Goal: Obtain resource: Download file/media

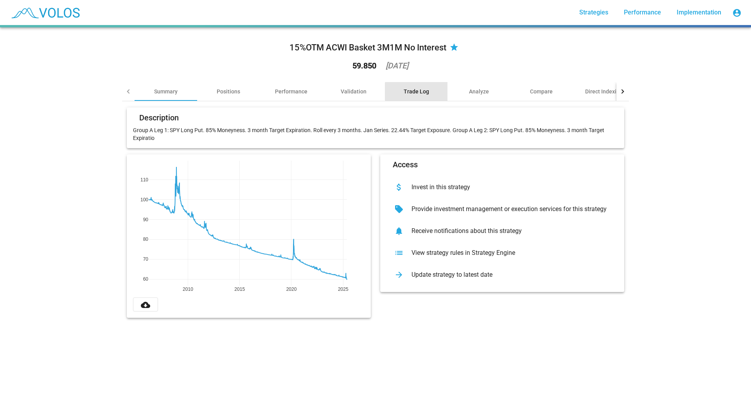
click at [413, 91] on div "Trade Log" at bounding box center [415, 92] width 25 height 8
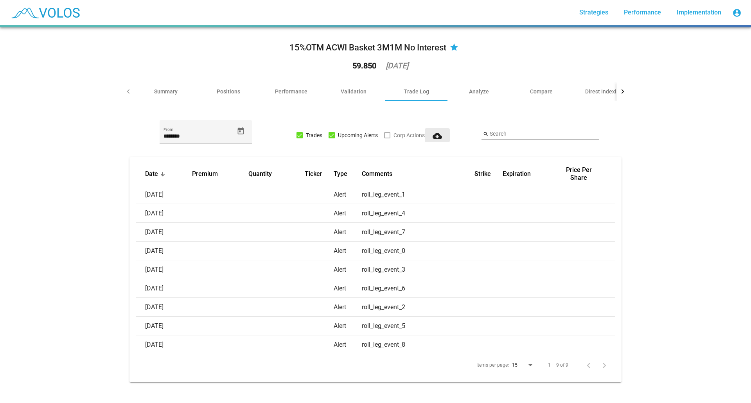
click at [432, 136] on mat-icon "cloud_download" at bounding box center [436, 135] width 9 height 9
click at [328, 135] on div at bounding box center [331, 135] width 6 height 6
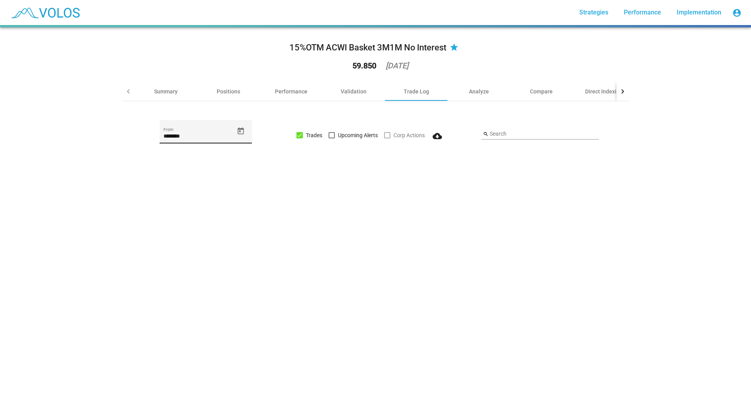
click at [237, 127] on icon "Open calendar" at bounding box center [241, 131] width 8 height 8
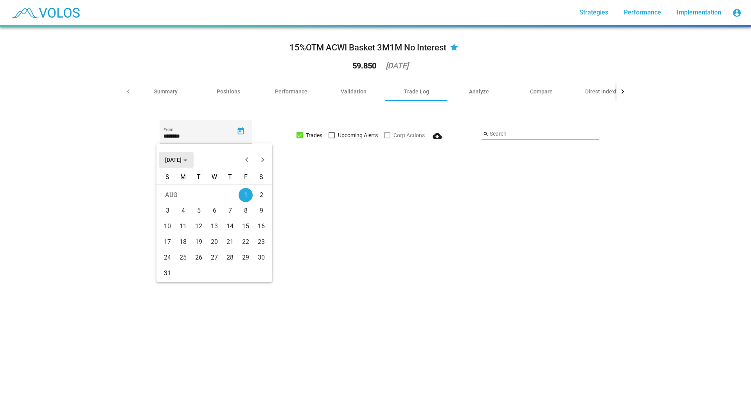
click at [184, 161] on span "AUG 2025" at bounding box center [176, 160] width 22 height 6
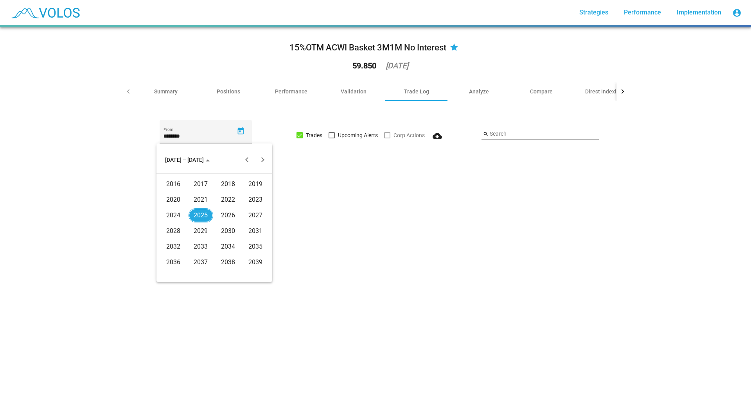
click at [176, 215] on div "2024" at bounding box center [173, 215] width 25 height 14
click at [172, 201] on div "JAN" at bounding box center [173, 200] width 25 height 14
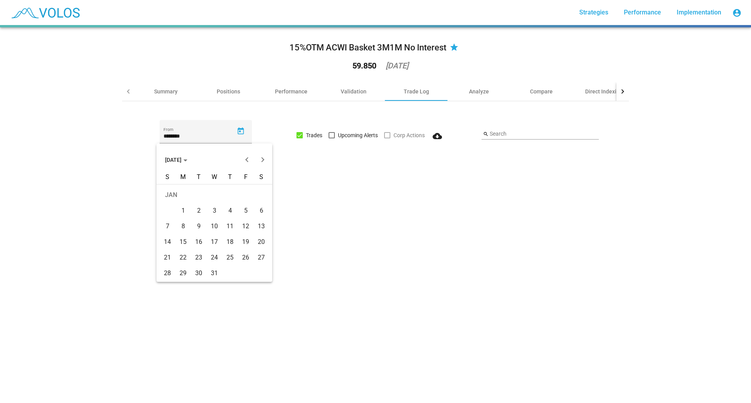
click at [180, 214] on div "1" at bounding box center [183, 211] width 14 height 14
type input "********"
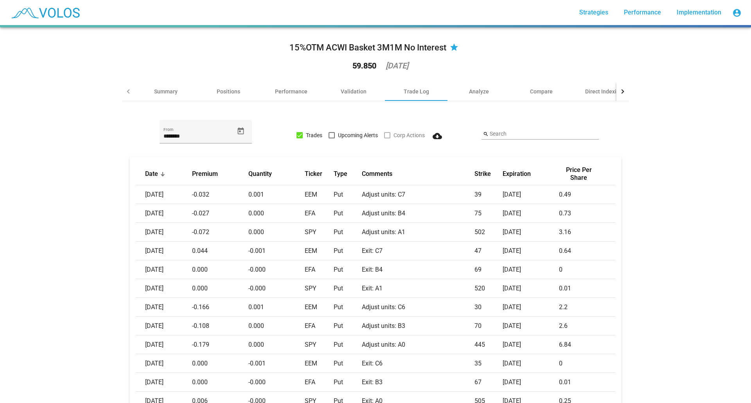
click at [66, 250] on div "15%OTM ACWI Basket 3M1M No Interest star 59.850 2025-05-15 Summary Positions Pe…" at bounding box center [375, 215] width 751 height 376
click at [61, 167] on div "15%OTM ACWI Basket 3M1M No Interest star 59.850 2025-05-15 Summary Positions Pe…" at bounding box center [375, 215] width 751 height 376
